Goal: Information Seeking & Learning: Learn about a topic

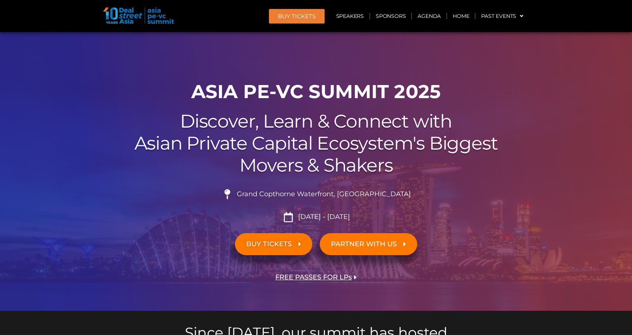
click at [297, 252] on link "BUY TICKETS" at bounding box center [273, 244] width 77 height 22
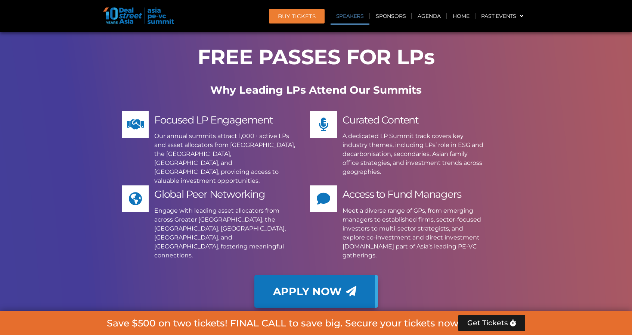
scroll to position [4099, 0]
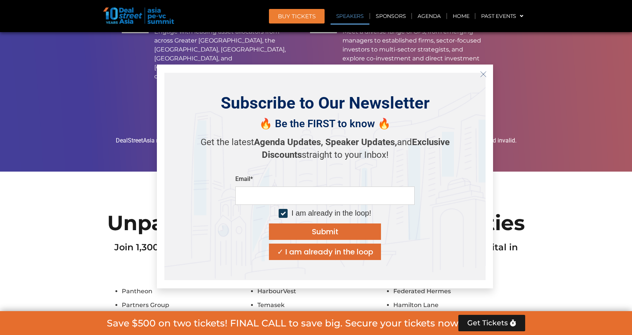
click at [484, 74] on icon "Close" at bounding box center [483, 74] width 7 height 7
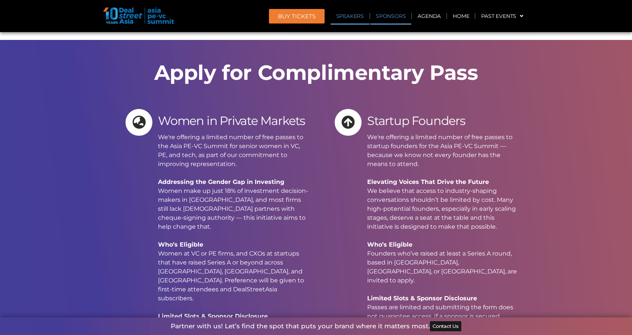
scroll to position [5193, 0]
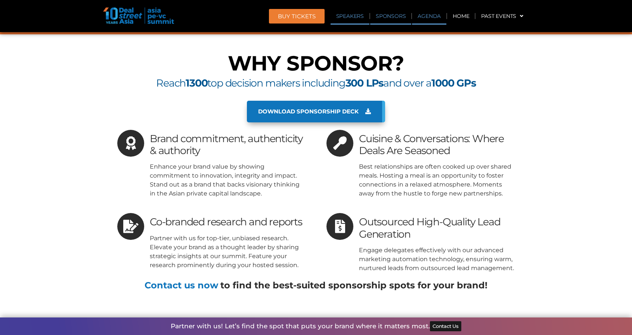
click at [421, 16] on link "Agenda" at bounding box center [429, 15] width 34 height 17
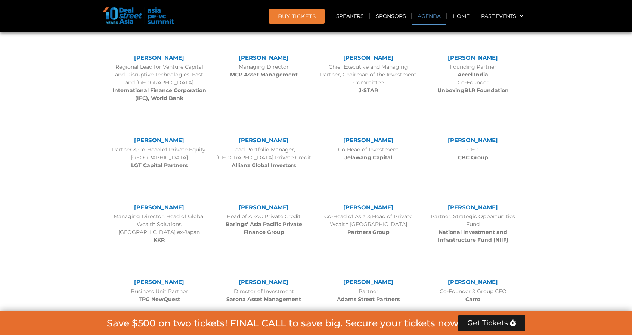
scroll to position [397, 0]
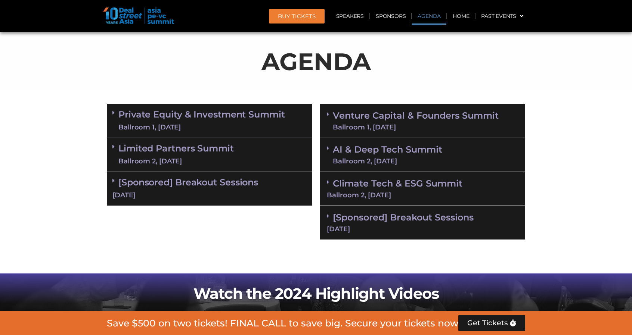
click at [114, 182] on icon at bounding box center [113, 181] width 2 height 6
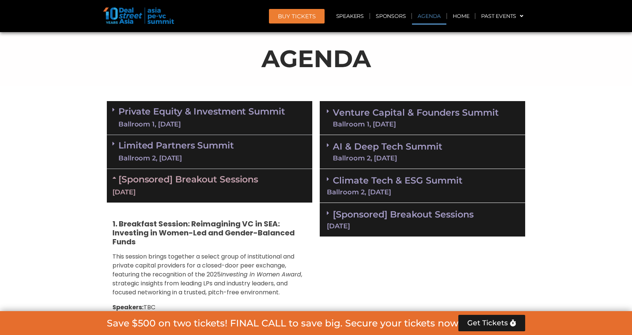
scroll to position [447, 0]
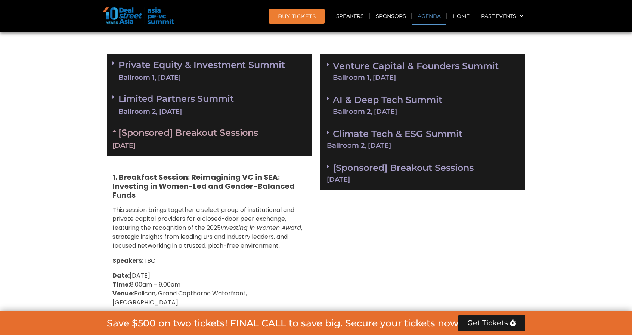
click at [326, 164] on div "[Sponsored] Breakout Sessions [DATE]" at bounding box center [422, 173] width 205 height 34
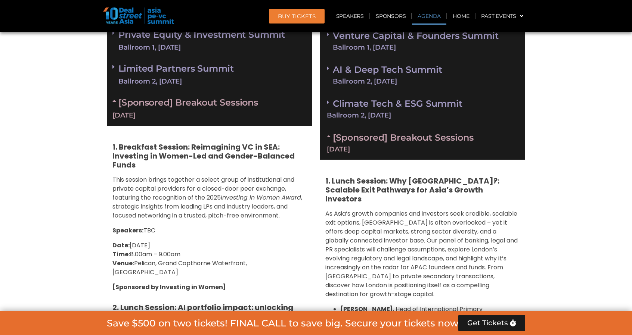
scroll to position [484, 0]
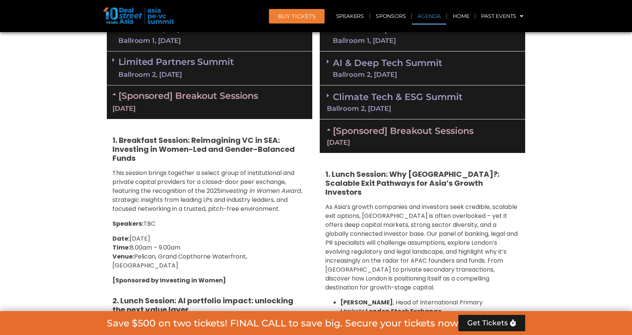
click at [327, 130] on icon at bounding box center [330, 130] width 6 height 6
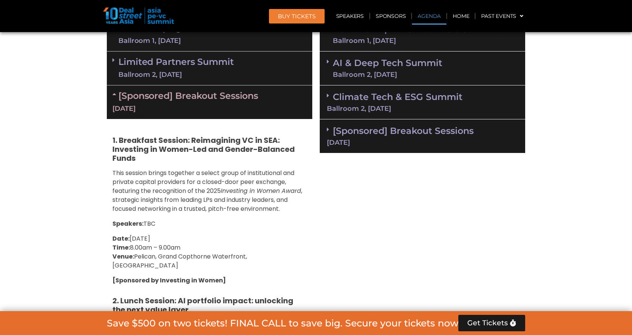
click at [329, 131] on icon at bounding box center [328, 130] width 2 height 6
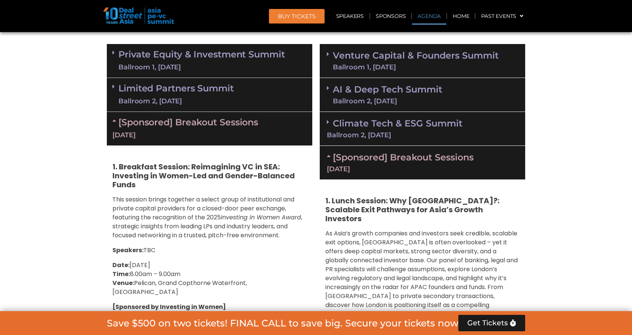
scroll to position [444, 0]
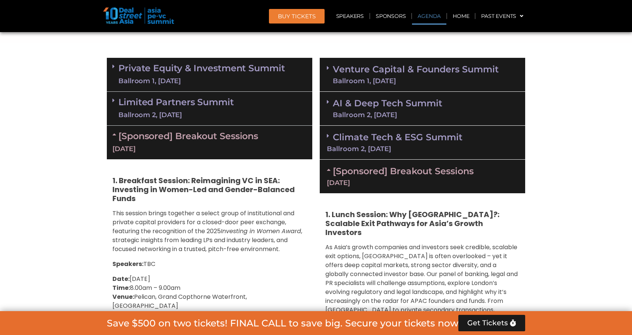
click at [329, 69] on icon at bounding box center [328, 68] width 2 height 6
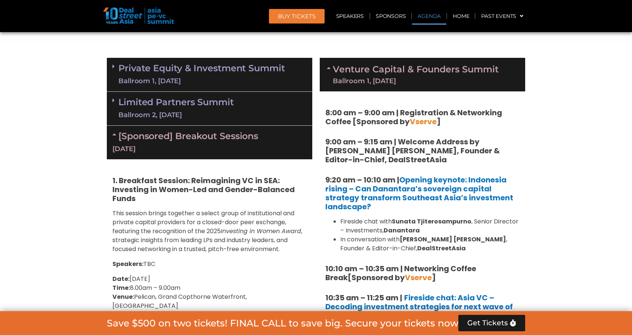
click at [329, 71] on span at bounding box center [330, 74] width 6 height 19
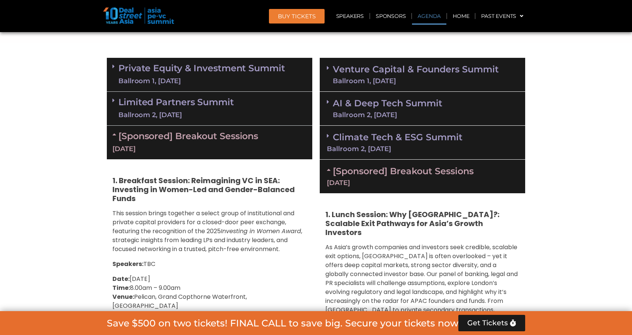
click at [329, 101] on span at bounding box center [330, 102] width 6 height 6
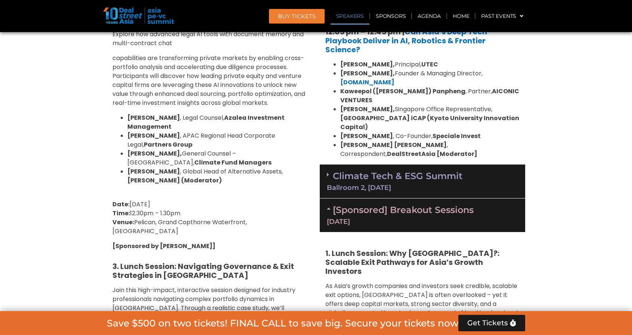
scroll to position [781, 0]
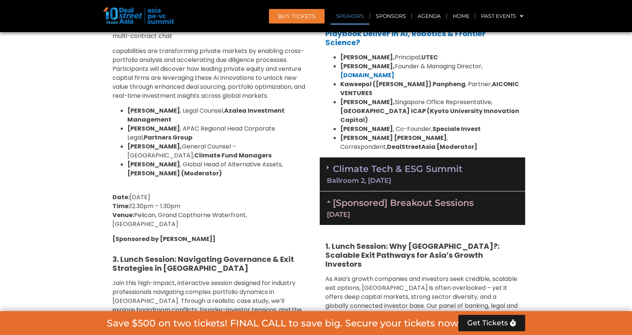
click at [329, 165] on icon at bounding box center [328, 168] width 2 height 6
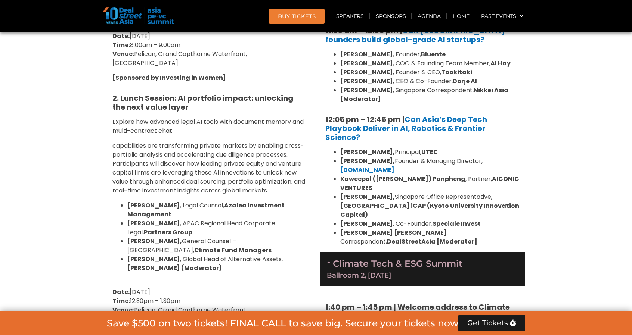
scroll to position [231, 0]
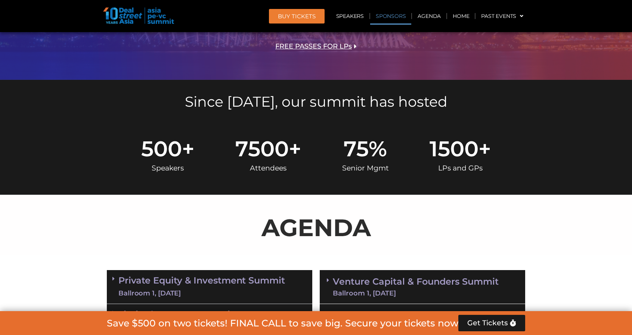
click at [382, 19] on link "Sponsors" at bounding box center [390, 15] width 41 height 17
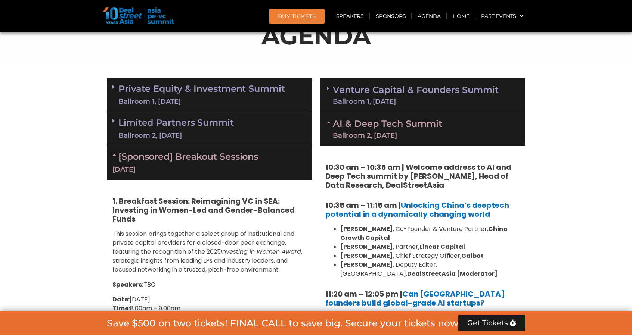
scroll to position [0, 0]
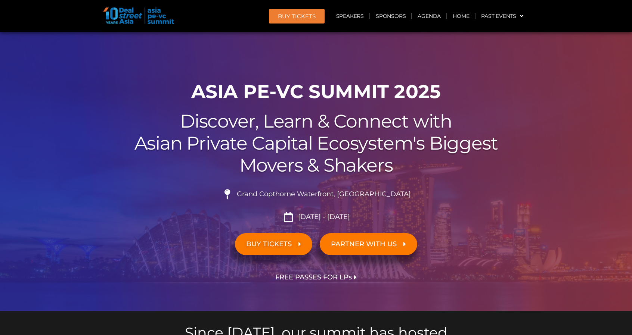
click at [366, 245] on span "PARTNER WITH US" at bounding box center [364, 244] width 66 height 7
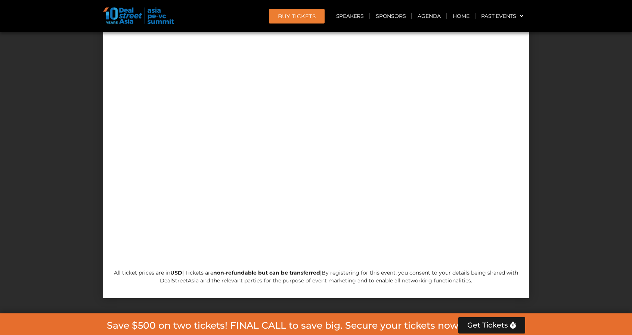
scroll to position [8135, 0]
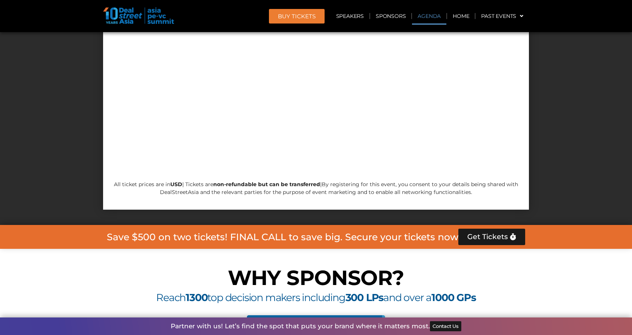
click at [432, 11] on link "Agenda" at bounding box center [429, 15] width 34 height 17
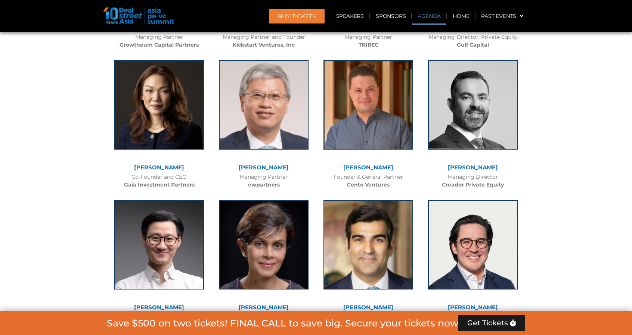
scroll to position [397, 0]
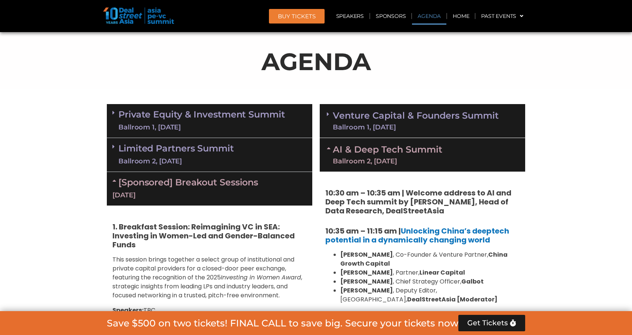
click at [124, 115] on link "Private Equity & Investment Summit Ballroom 1, [DATE]" at bounding box center [201, 121] width 167 height 22
